Goal: Find specific page/section: Find specific page/section

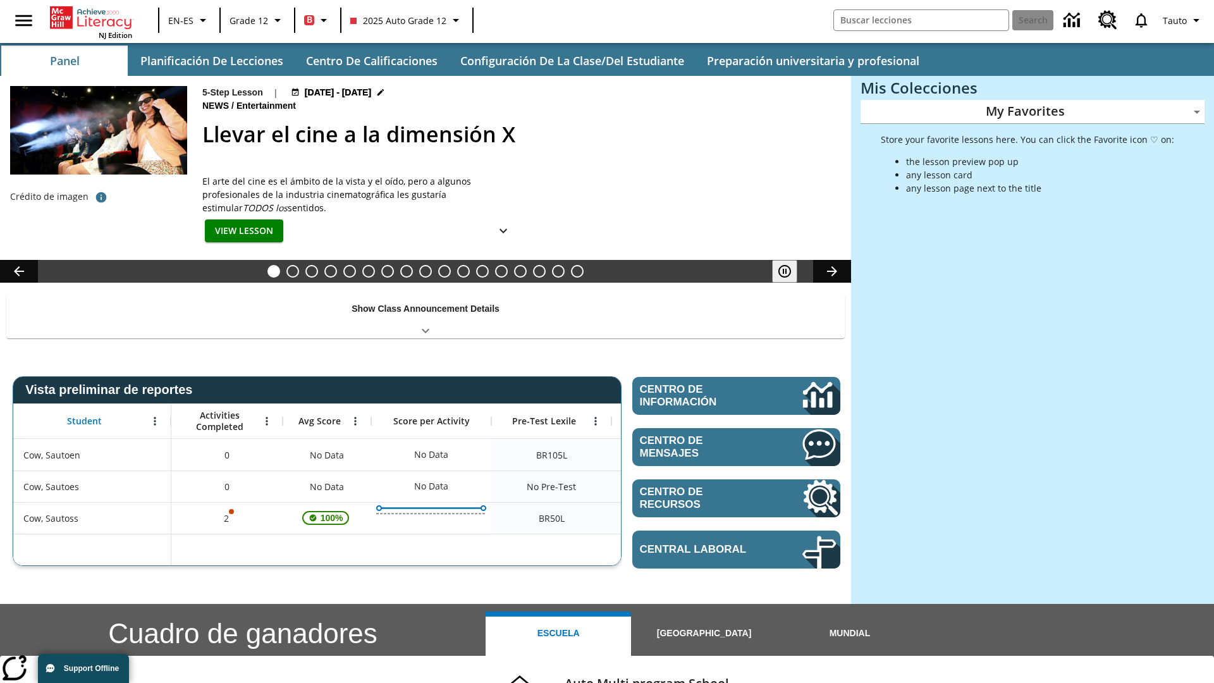
click at [1033, 111] on body "Saltar al contenido principal NJ Edition EN-ES Grade 12 B 2025 Auto Grade 12 Se…" at bounding box center [607, 504] width 1214 height 1008
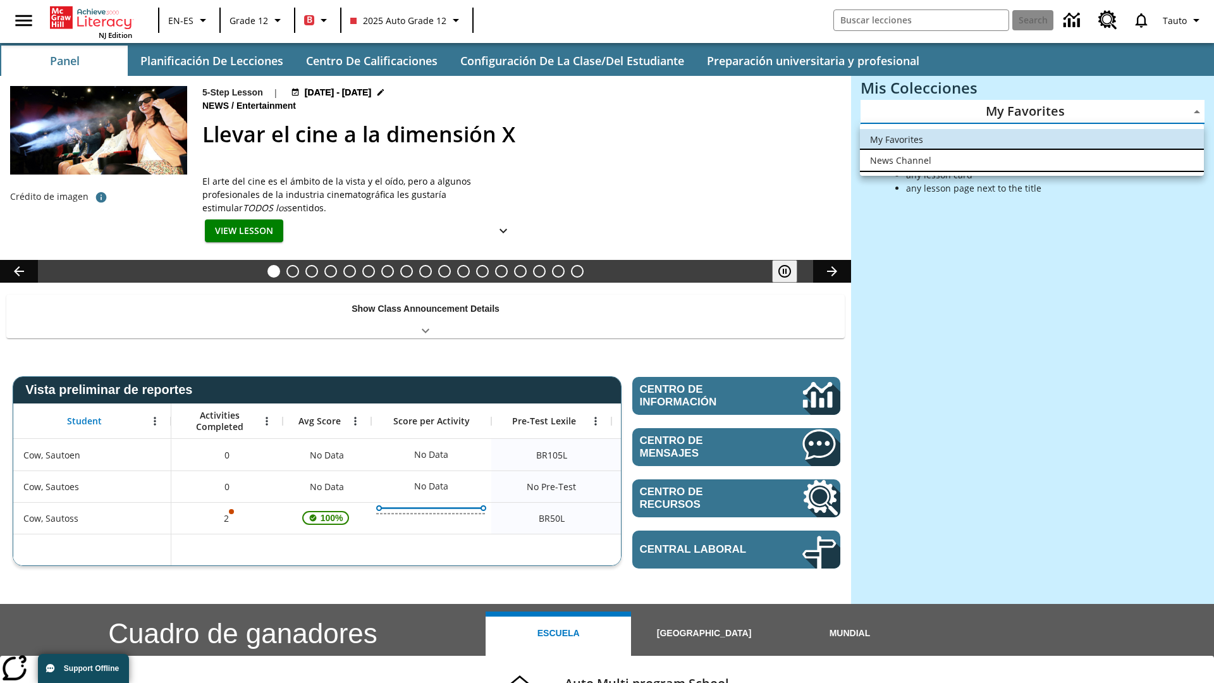
click at [1032, 160] on li "News Channel" at bounding box center [1032, 160] width 344 height 21
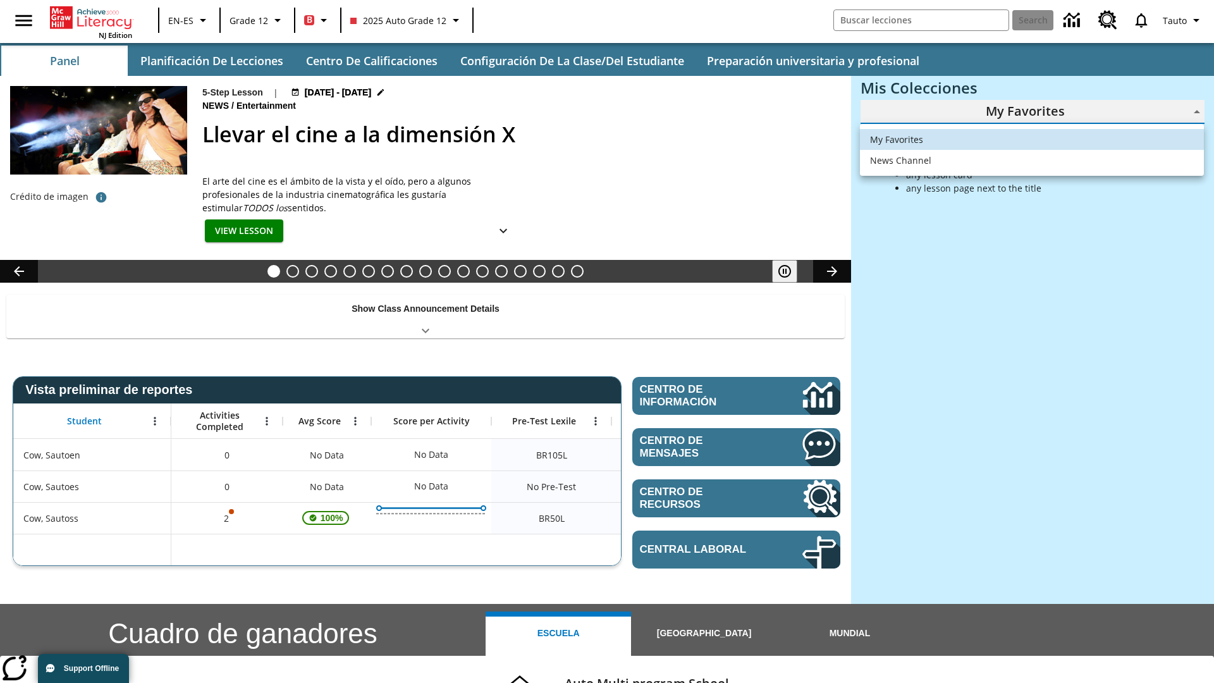
type input "120"
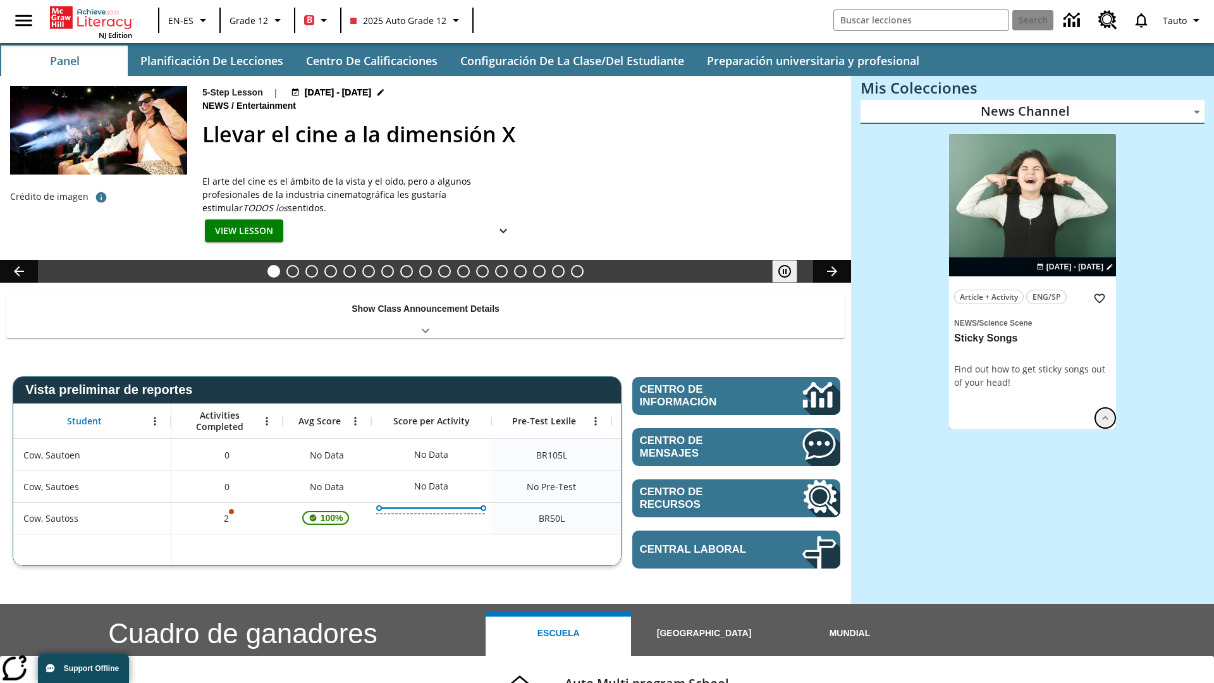
click at [1105, 418] on icon "Ver más" at bounding box center [1105, 418] width 13 height 13
